Goal: Transaction & Acquisition: Purchase product/service

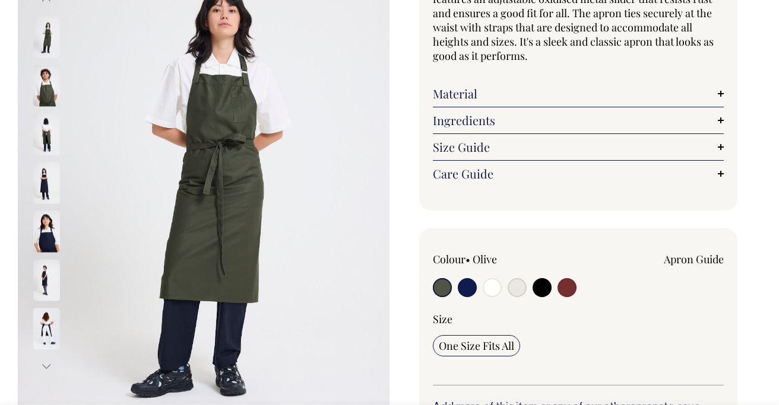
scroll to position [159, 0]
click at [468, 283] on input "radio" at bounding box center [467, 287] width 19 height 19
radio input "true"
select select "Dark Navy"
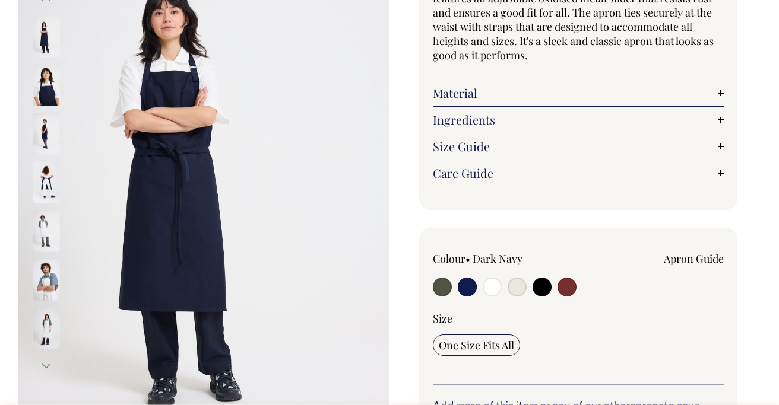
click at [569, 293] on input "radio" at bounding box center [566, 287] width 19 height 19
radio input "true"
select select "Burgundy"
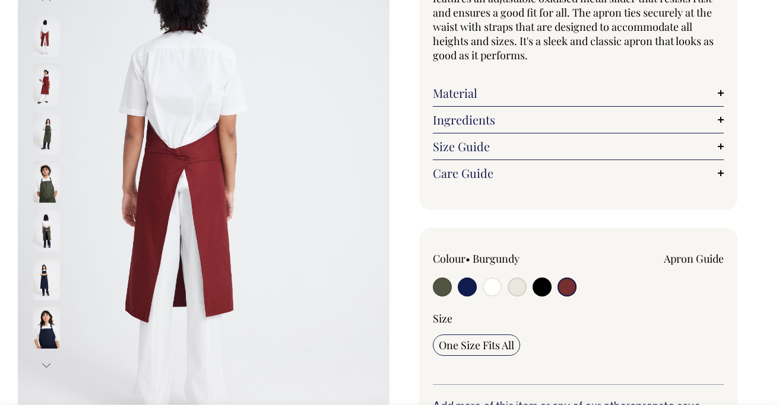
click at [464, 288] on input "radio" at bounding box center [467, 287] width 19 height 19
radio input "true"
select select "Dark Navy"
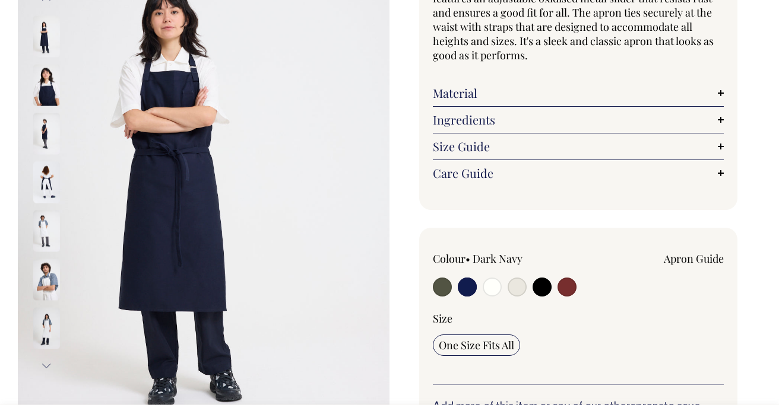
click at [706, 144] on link "Size Guide" at bounding box center [578, 147] width 291 height 14
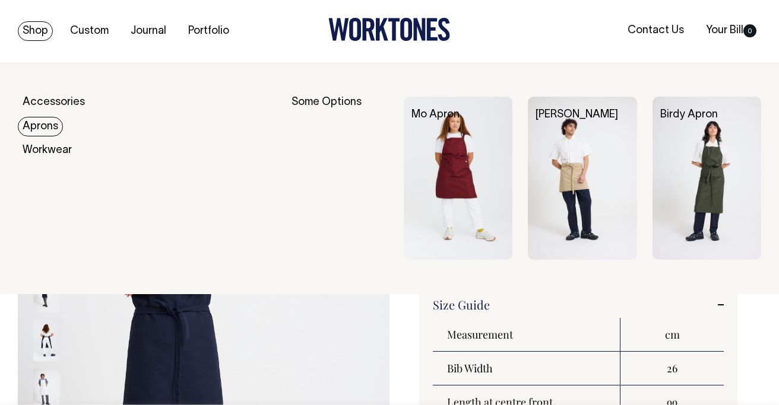
click at [45, 128] on link "Aprons" at bounding box center [40, 127] width 45 height 20
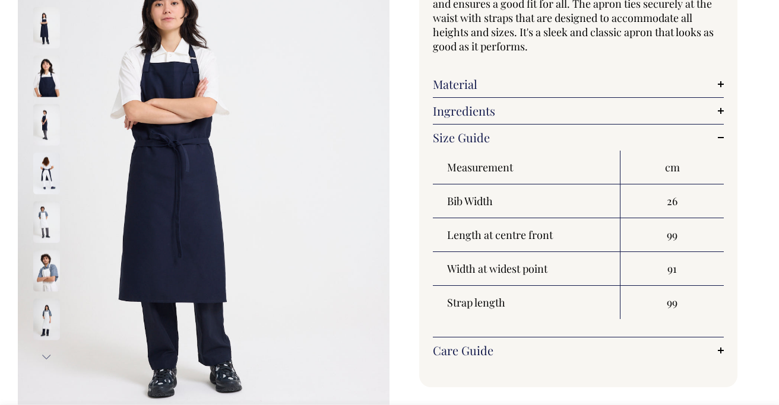
scroll to position [168, 0]
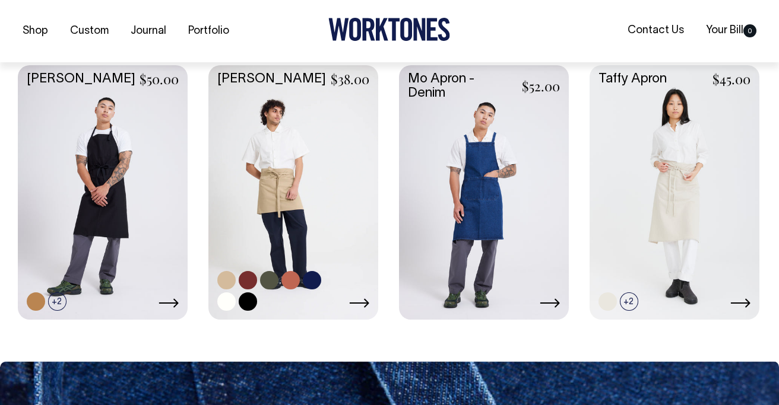
scroll to position [568, 0]
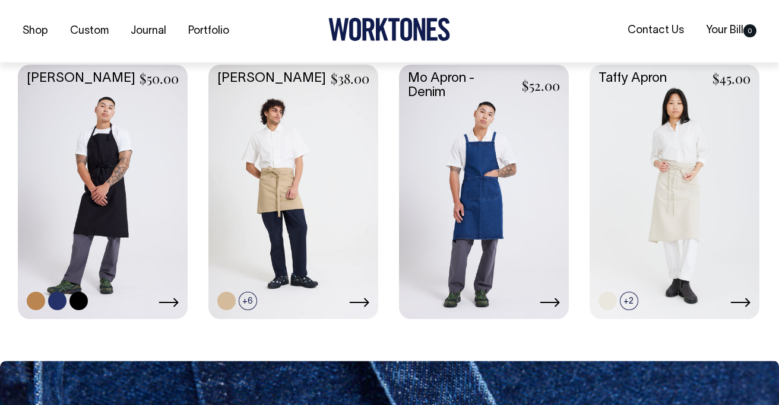
click at [119, 175] on link at bounding box center [103, 191] width 170 height 252
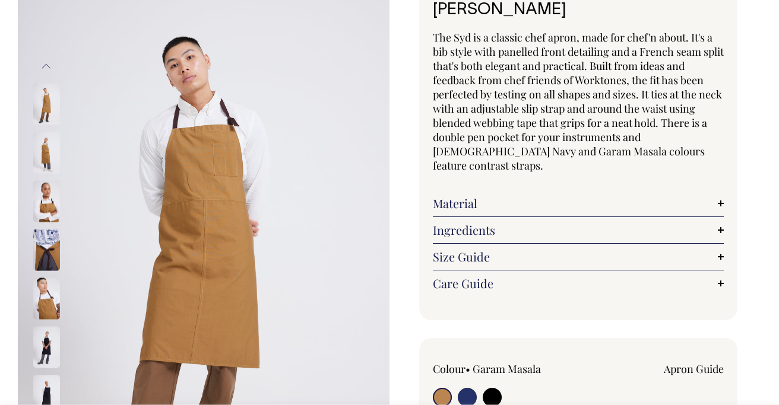
scroll to position [91, 0]
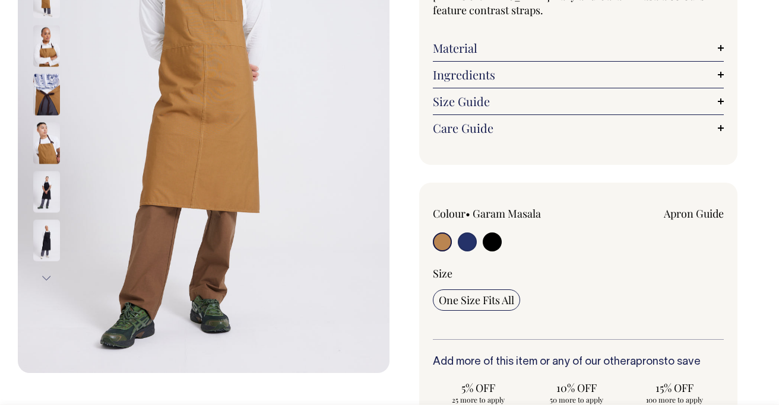
click at [540, 94] on link "Size Guide" at bounding box center [578, 101] width 291 height 14
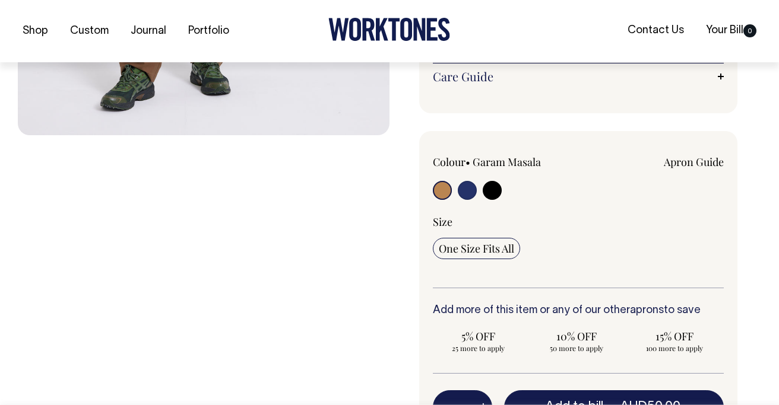
scroll to position [485, 0]
